Goal: Transaction & Acquisition: Purchase product/service

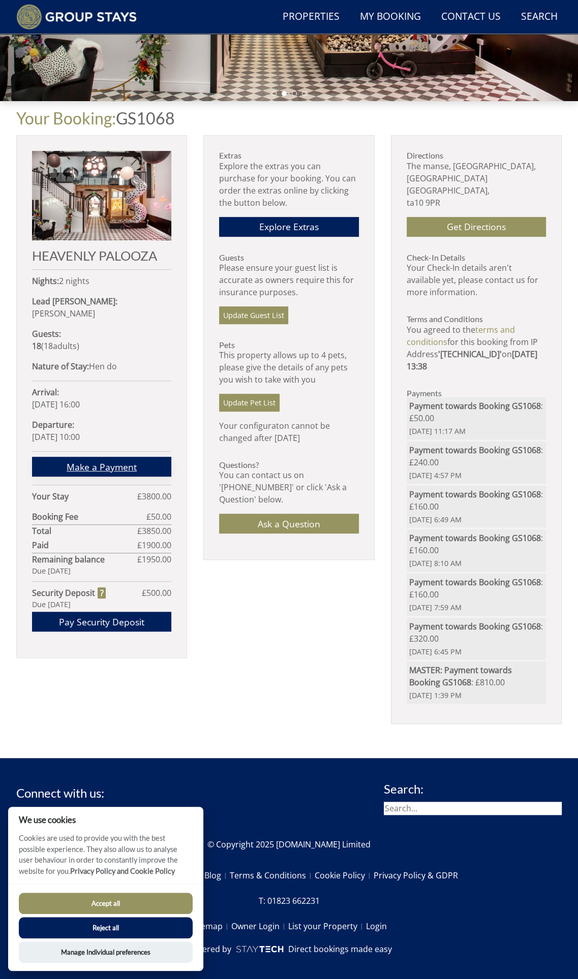
click at [91, 461] on link "Make a Payment" at bounding box center [101, 467] width 139 height 20
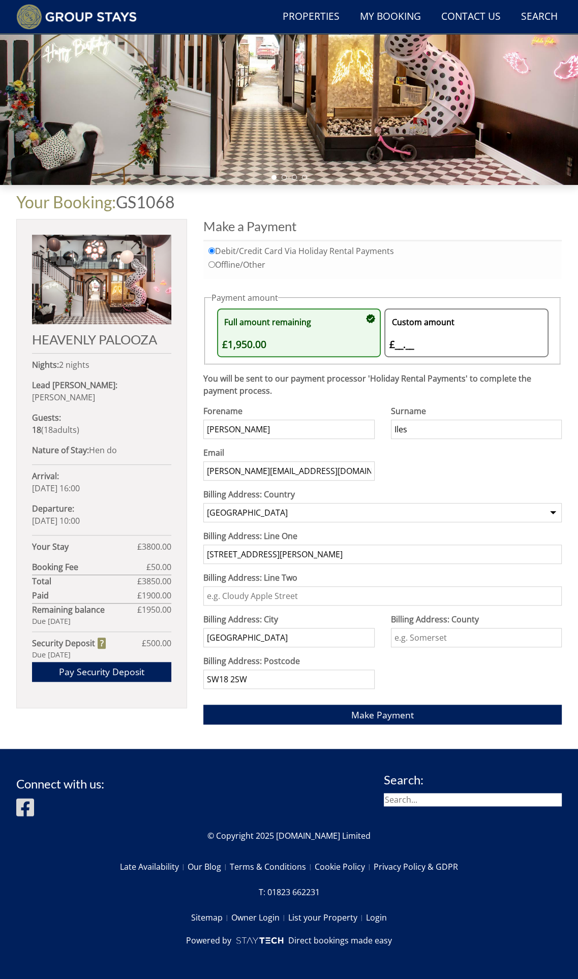
scroll to position [197, 0]
click at [437, 329] on div "Custom amount £__.__ £" at bounding box center [461, 333] width 144 height 39
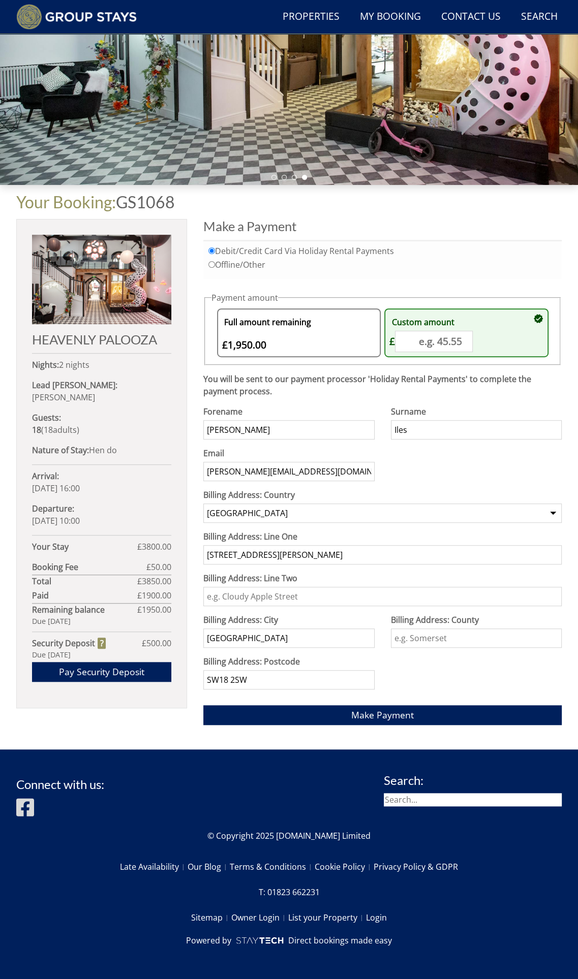
click at [446, 343] on div "Custom amount £__.__ £" at bounding box center [461, 333] width 144 height 39
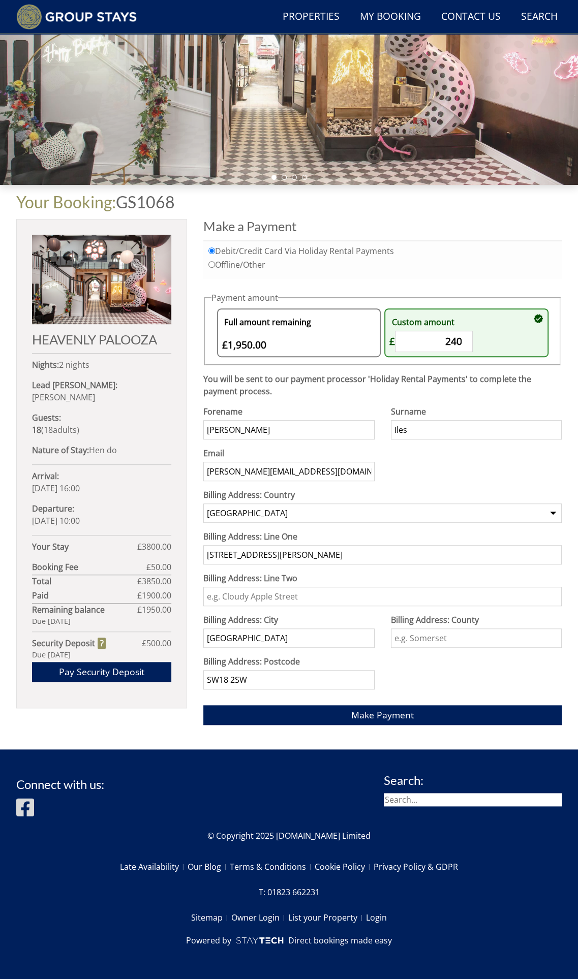
type input "240"
click at [478, 442] on div "Surname [PERSON_NAME]" at bounding box center [476, 427] width 171 height 42
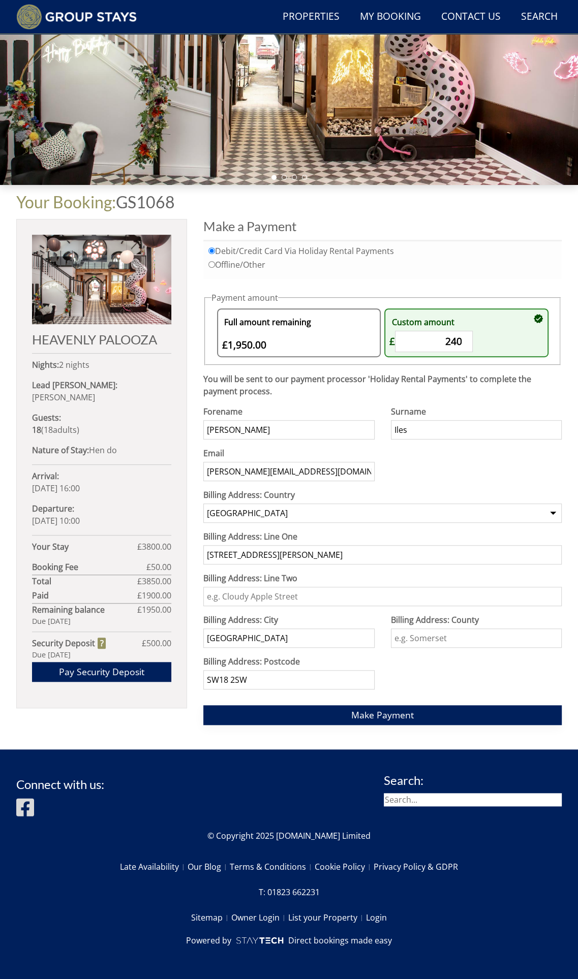
click at [407, 716] on span "Make Payment" at bounding box center [382, 715] width 63 height 12
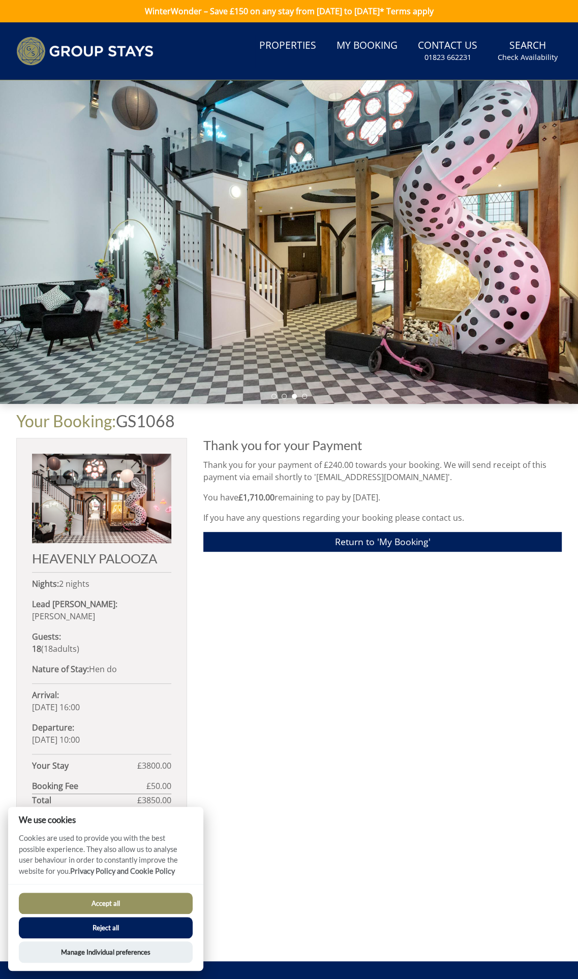
drag, startPoint x: 305, startPoint y: 639, endPoint x: 311, endPoint y: 639, distance: 6.1
click at [305, 639] on div "Thank you for your Payment Thank you for your payment of £240.00 towards your b…" at bounding box center [382, 691] width 358 height 507
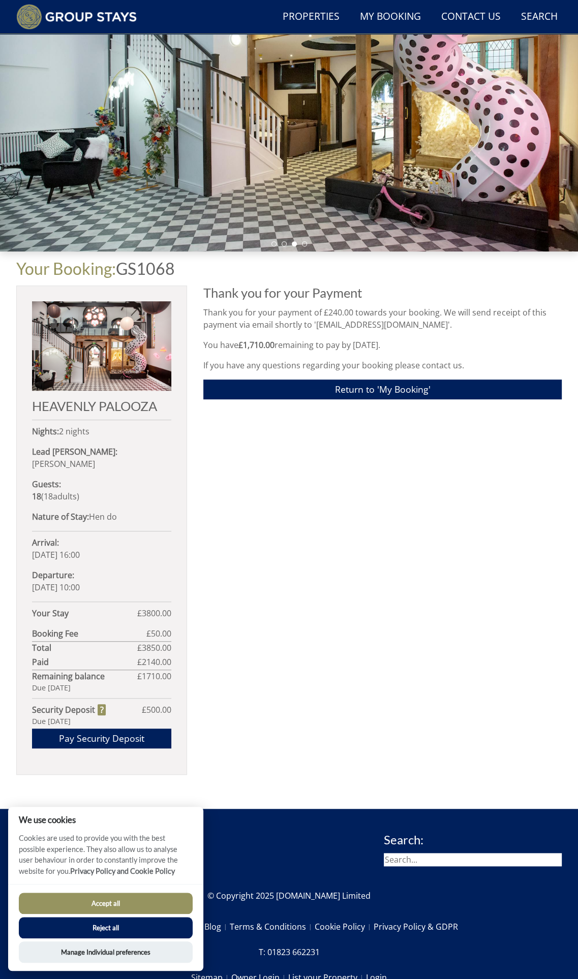
scroll to position [179, 0]
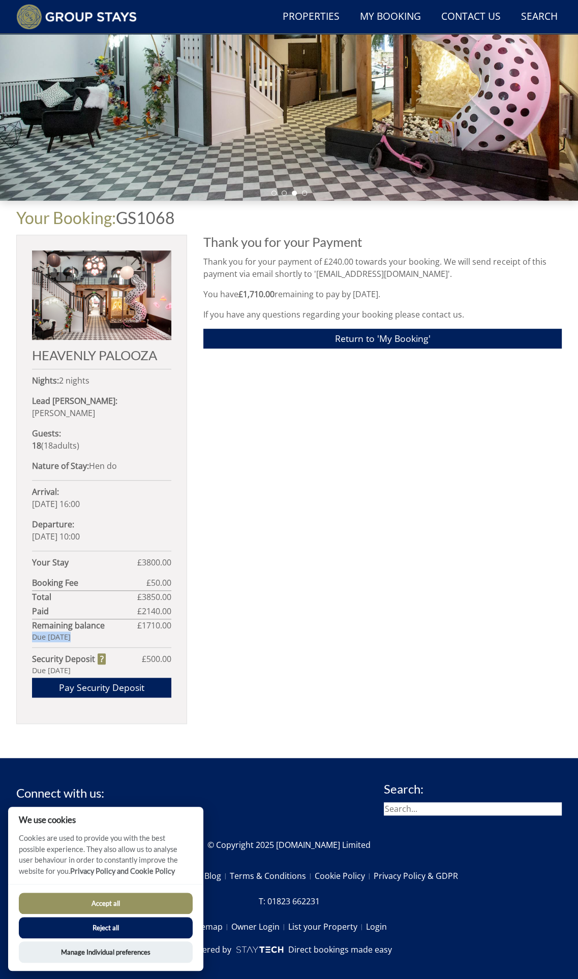
drag, startPoint x: 30, startPoint y: 631, endPoint x: 135, endPoint y: 634, distance: 105.2
click at [135, 634] on div "HEAVENLY PALOOZA Nights: 2 nights Lead Booker: Miss Jessica Iles Guests: 18 ( 1…" at bounding box center [101, 479] width 171 height 489
